Goal: Task Accomplishment & Management: Use online tool/utility

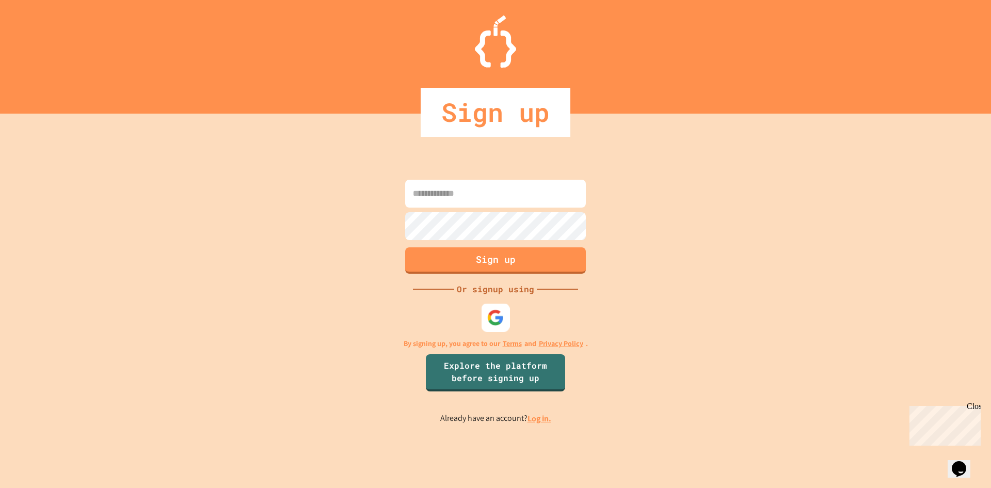
click at [496, 323] on img at bounding box center [495, 317] width 17 height 17
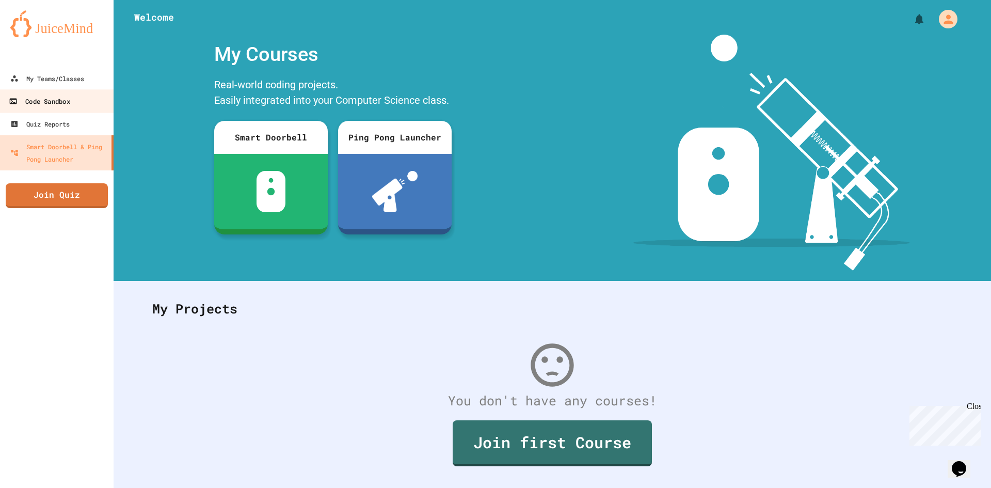
click at [63, 102] on div "Code Sandbox" at bounding box center [39, 101] width 61 height 13
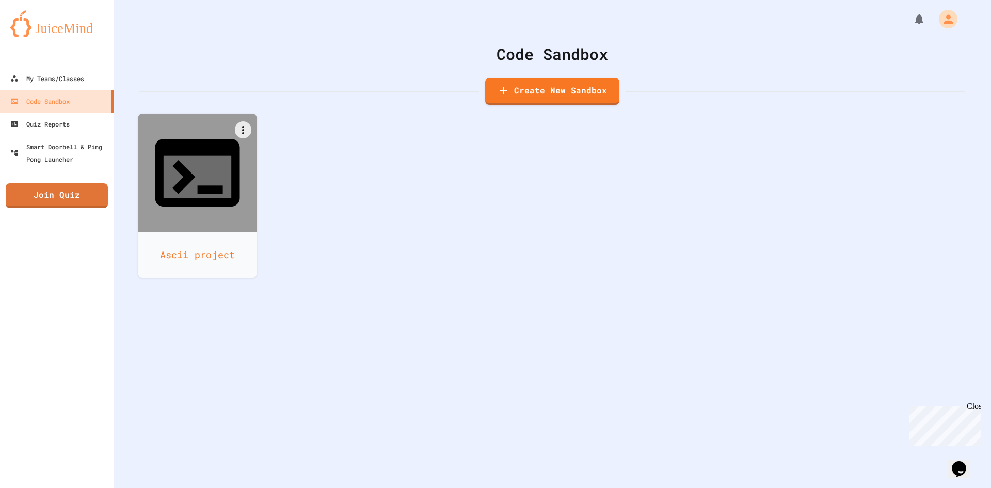
click at [167, 162] on div at bounding box center [197, 173] width 119 height 119
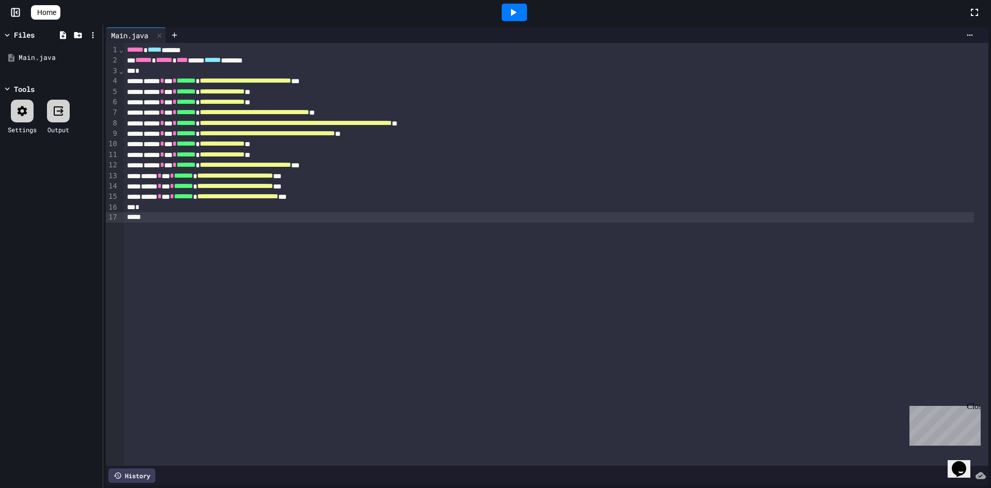
click at [326, 259] on div "**********" at bounding box center [556, 254] width 864 height 423
click at [514, 18] on icon at bounding box center [513, 12] width 12 height 12
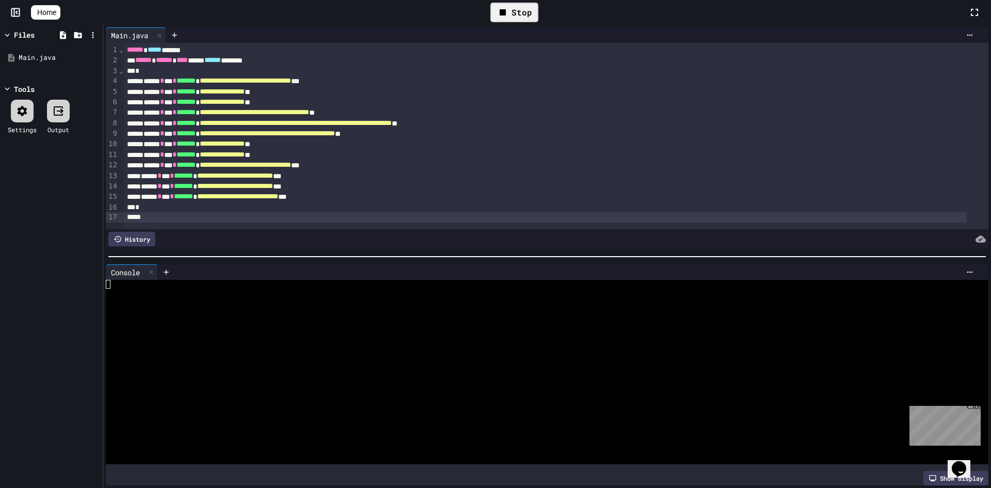
click at [338, 315] on div at bounding box center [538, 319] width 864 height 9
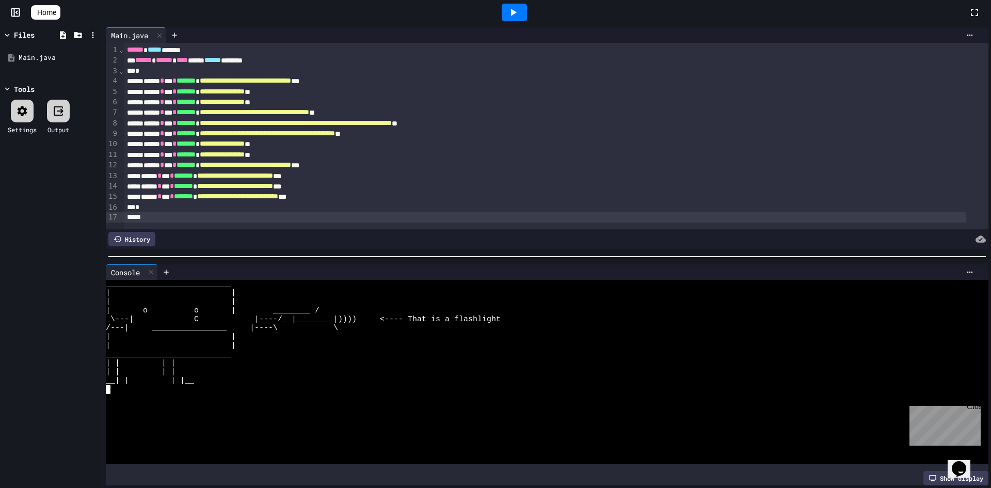
click at [332, 352] on div "___________________________" at bounding box center [538, 354] width 864 height 9
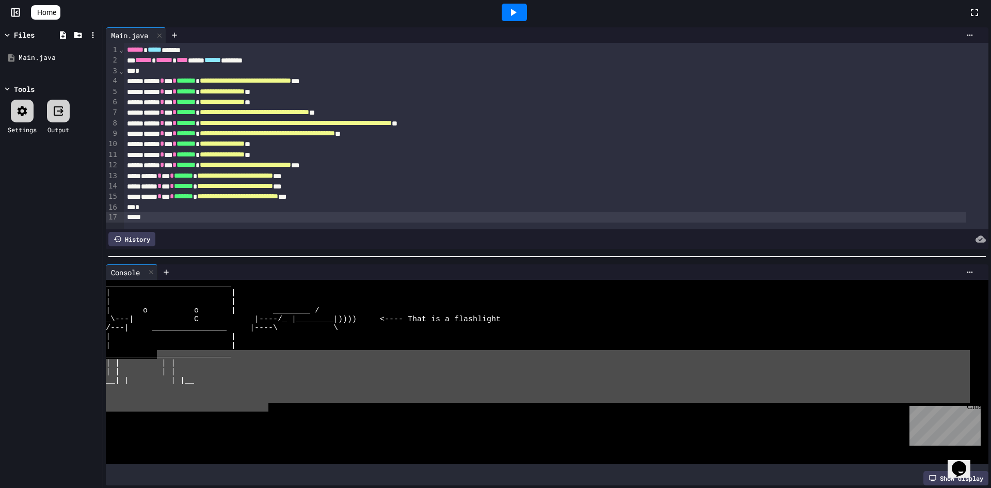
click at [167, 340] on div "___________________________ | | | | | o o | ________ / _\---| C |----/_ |______…" at bounding box center [538, 372] width 864 height 184
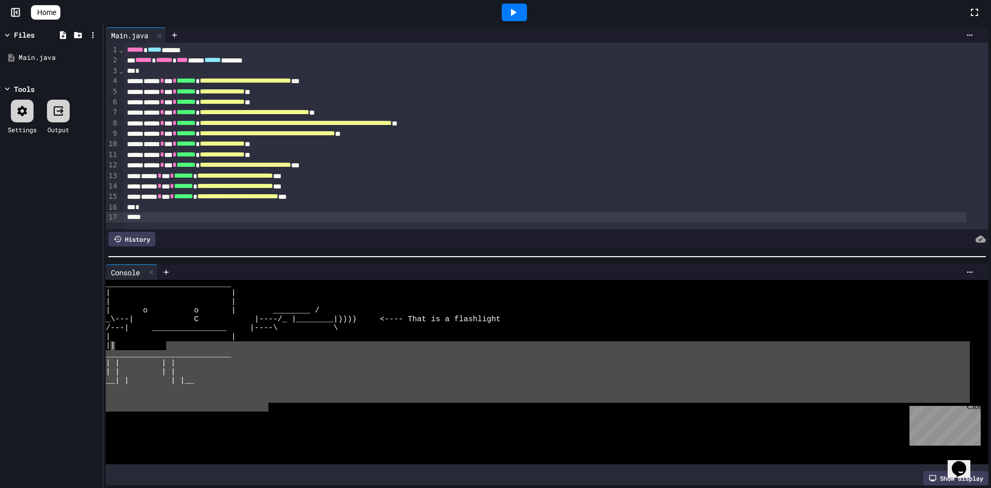
click at [266, 385] on div at bounding box center [538, 389] width 864 height 9
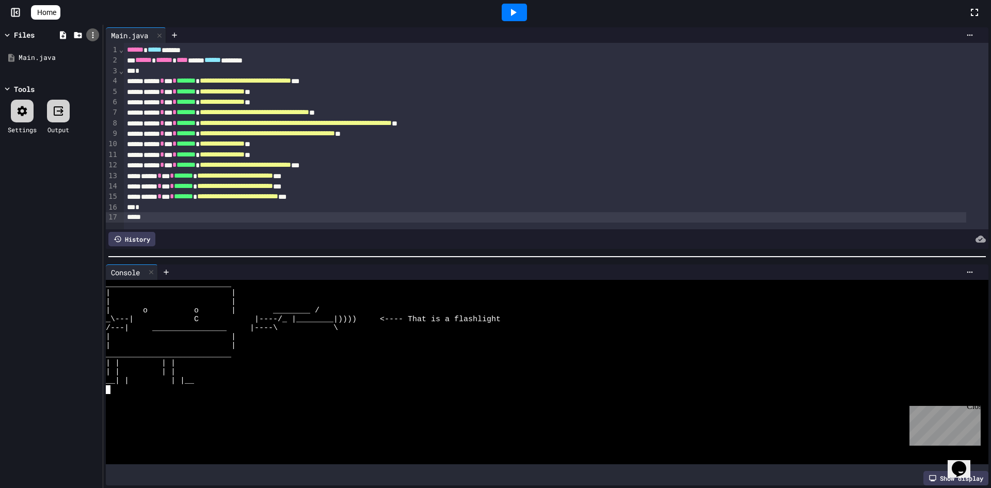
click at [96, 35] on icon at bounding box center [92, 34] width 9 height 9
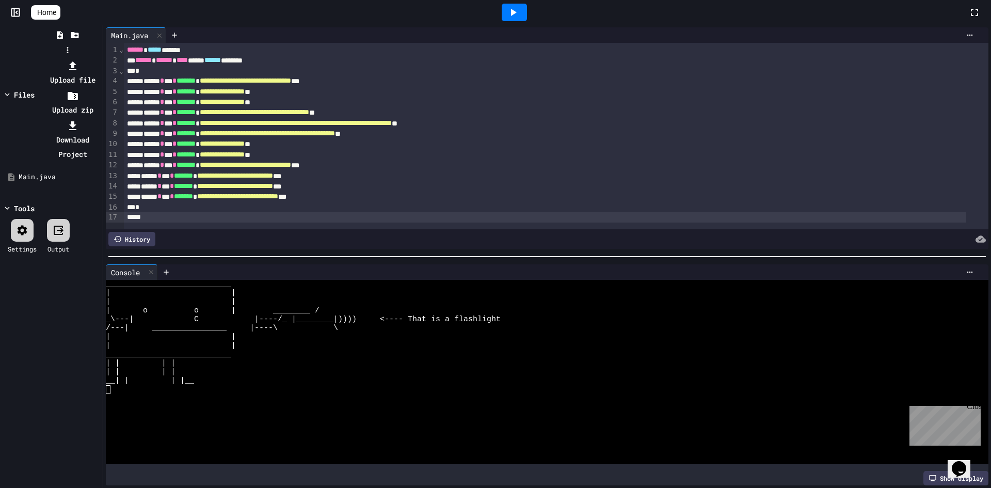
click at [100, 118] on li "Download Project" at bounding box center [72, 139] width 55 height 43
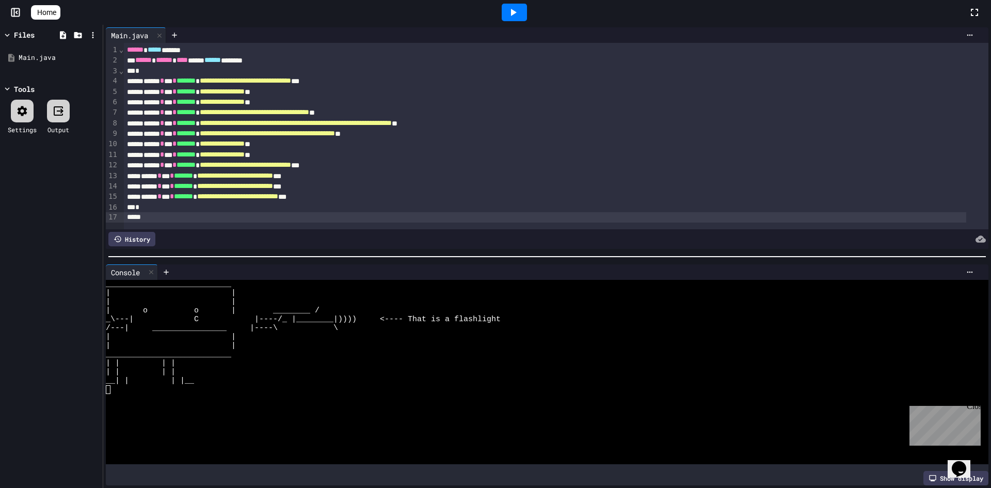
click at [876, 19] on div at bounding box center [514, 12] width 908 height 28
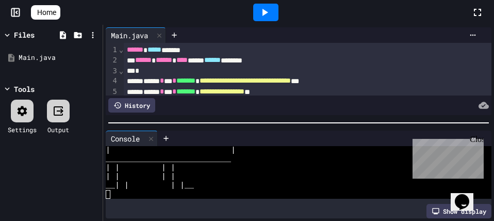
scroll to position [70, 0]
